Goal: Task Accomplishment & Management: Complete application form

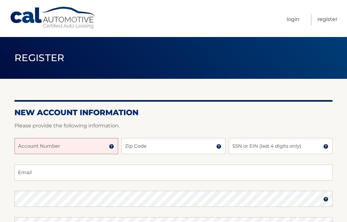
click at [95, 143] on input "Account Number" at bounding box center [66, 146] width 104 height 16
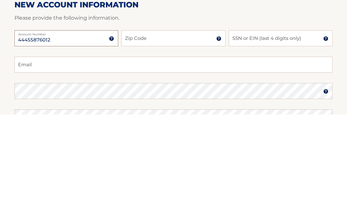
type input "44455876012"
click at [194, 138] on input "Zip Code" at bounding box center [174, 146] width 104 height 16
type input "34997"
click at [282, 138] on input "SSN or EIN (last 4 digits only)" at bounding box center [281, 146] width 104 height 16
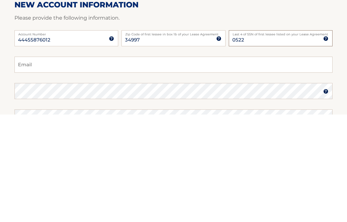
type input "0522"
click at [106, 164] on input "Email" at bounding box center [173, 172] width 319 height 16
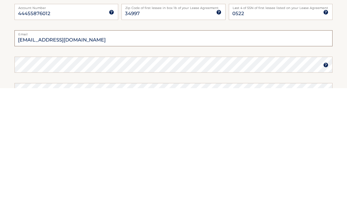
type input "[EMAIL_ADDRESS][DOMAIN_NAME]"
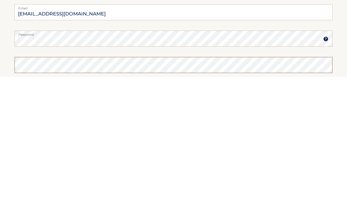
scroll to position [41, 0]
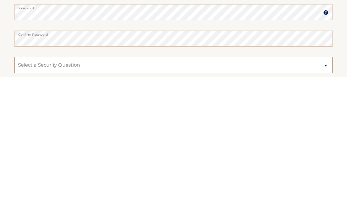
click at [282, 202] on select "Select a Security Question What was the name of your elementary school? What is…" at bounding box center [173, 210] width 319 height 16
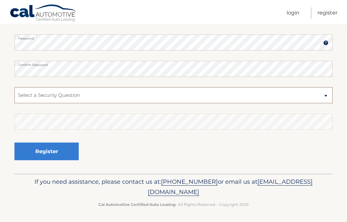
select select "1"
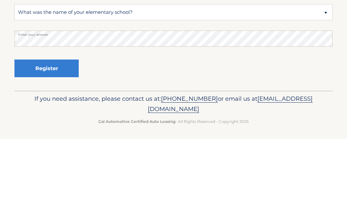
click at [49, 143] on button "Register" at bounding box center [46, 152] width 64 height 18
